Goal: Go to known website: Access a specific website the user already knows

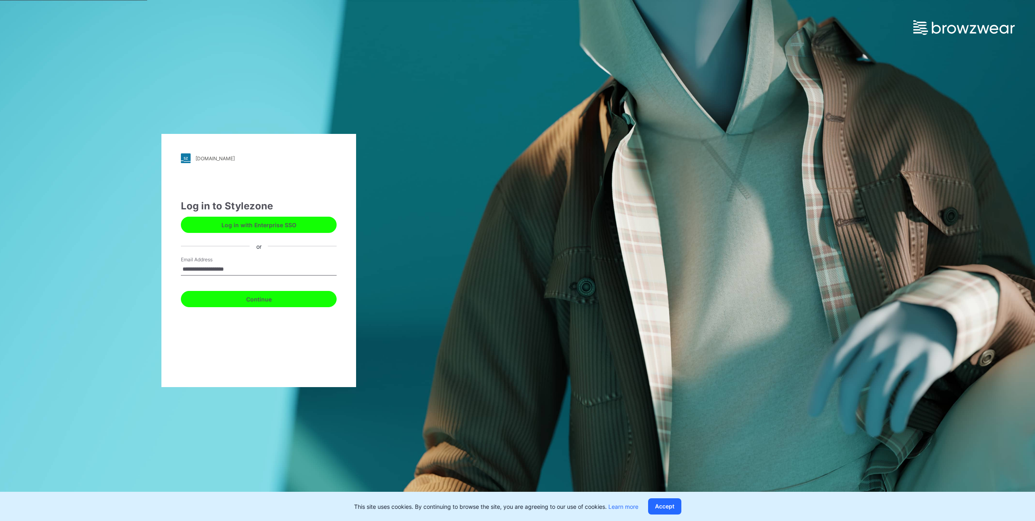
click at [262, 299] on button "Continue" at bounding box center [259, 299] width 156 height 16
click at [264, 297] on button "Continue" at bounding box center [259, 299] width 156 height 16
